Goal: Entertainment & Leisure: Consume media (video, audio)

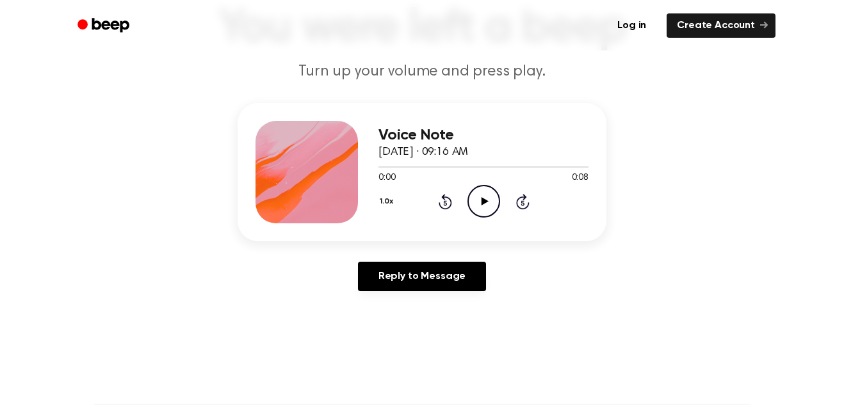
scroll to position [108, 0]
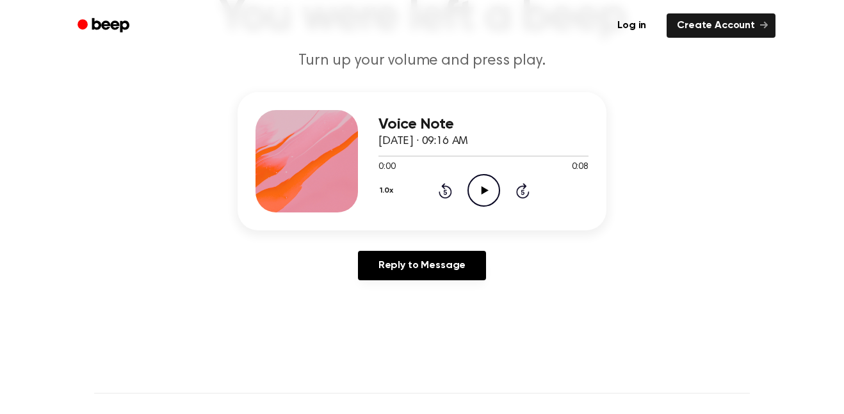
click at [475, 190] on icon "Play Audio" at bounding box center [484, 190] width 33 height 33
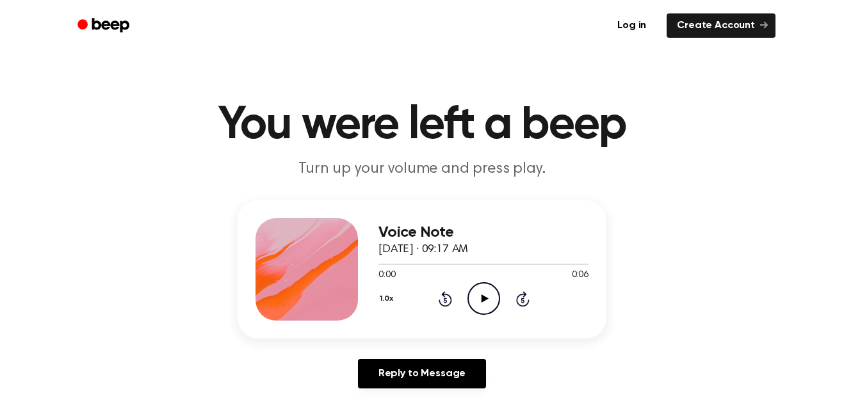
click at [490, 291] on icon "Play Audio" at bounding box center [484, 298] width 33 height 33
click at [486, 286] on icon "Play Audio" at bounding box center [484, 298] width 33 height 33
click at [469, 297] on icon "Play Audio" at bounding box center [484, 298] width 33 height 33
click at [473, 301] on icon "Play Audio" at bounding box center [484, 298] width 33 height 33
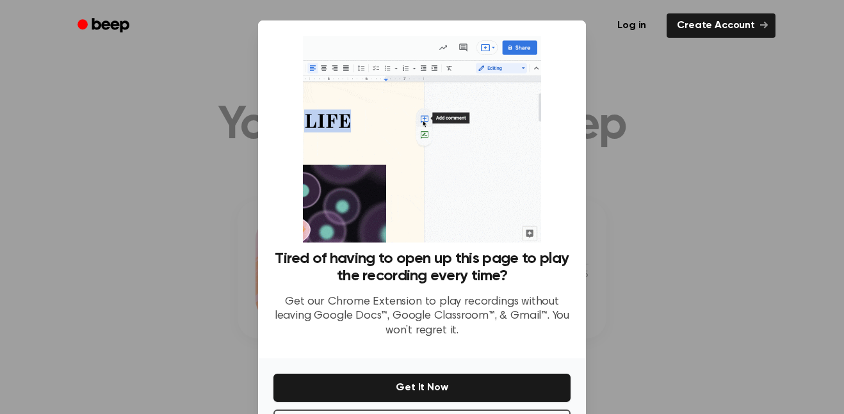
click at [648, 259] on div at bounding box center [422, 207] width 844 height 414
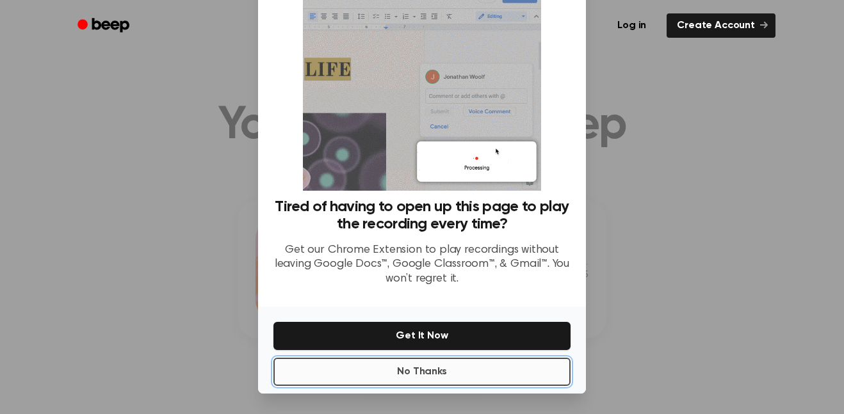
click at [530, 365] on button "No Thanks" at bounding box center [421, 372] width 297 height 28
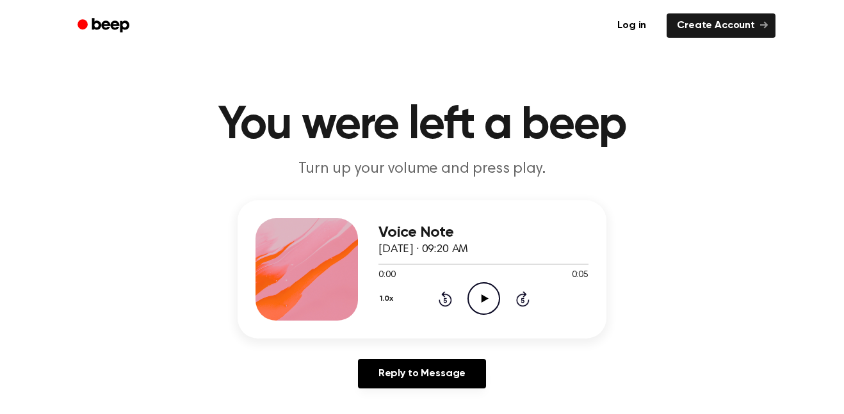
click at [489, 299] on icon "Play Audio" at bounding box center [484, 298] width 33 height 33
click at [480, 317] on div "Voice Note October 3, 2025 · 09:21 AM 0:00 0:06 Your browser does not support t…" at bounding box center [484, 269] width 210 height 102
click at [480, 312] on icon "Play Audio" at bounding box center [484, 298] width 33 height 33
click at [486, 292] on icon "Play Audio" at bounding box center [484, 298] width 33 height 33
click at [493, 302] on icon "Play Audio" at bounding box center [484, 298] width 33 height 33
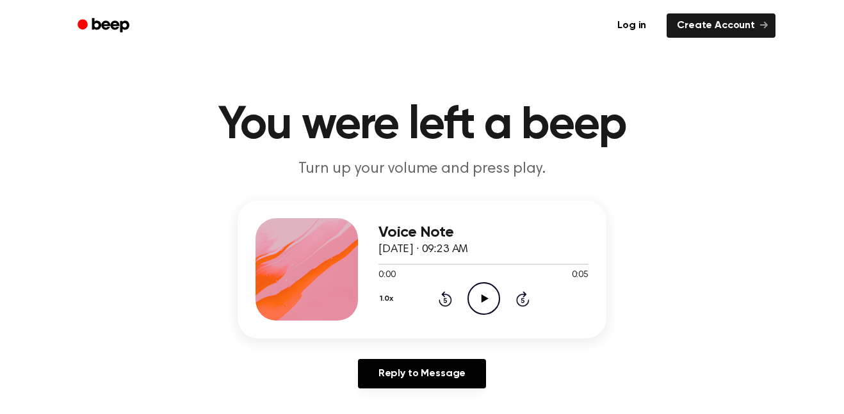
click at [479, 294] on icon "Play Audio" at bounding box center [484, 298] width 33 height 33
click at [478, 289] on icon "Play Audio" at bounding box center [484, 298] width 33 height 33
